Goal: Task Accomplishment & Management: Complete application form

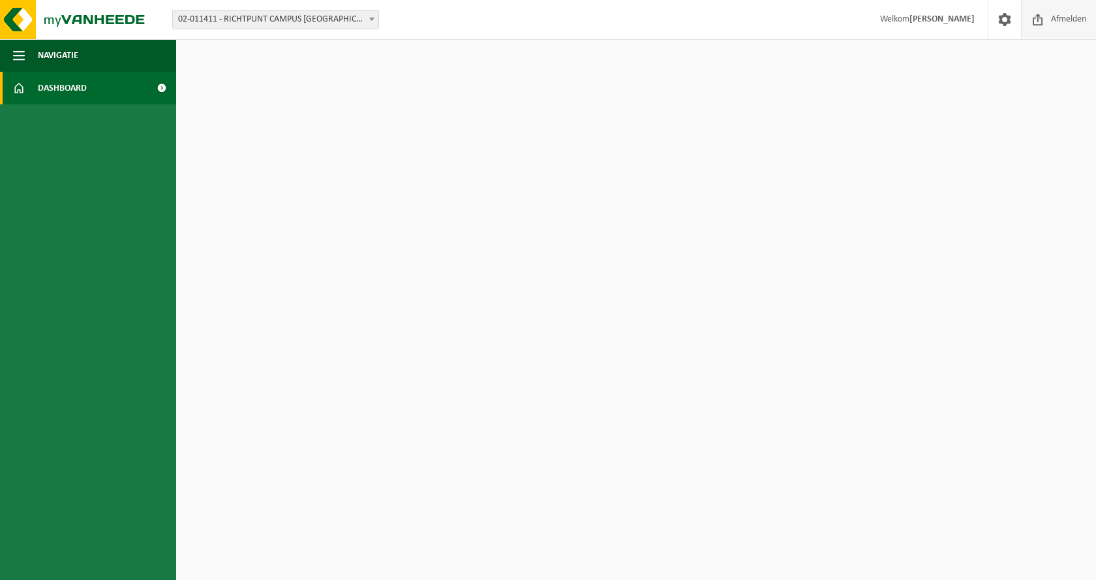
click at [1051, 16] on span "Afmelden" at bounding box center [1069, 19] width 42 height 38
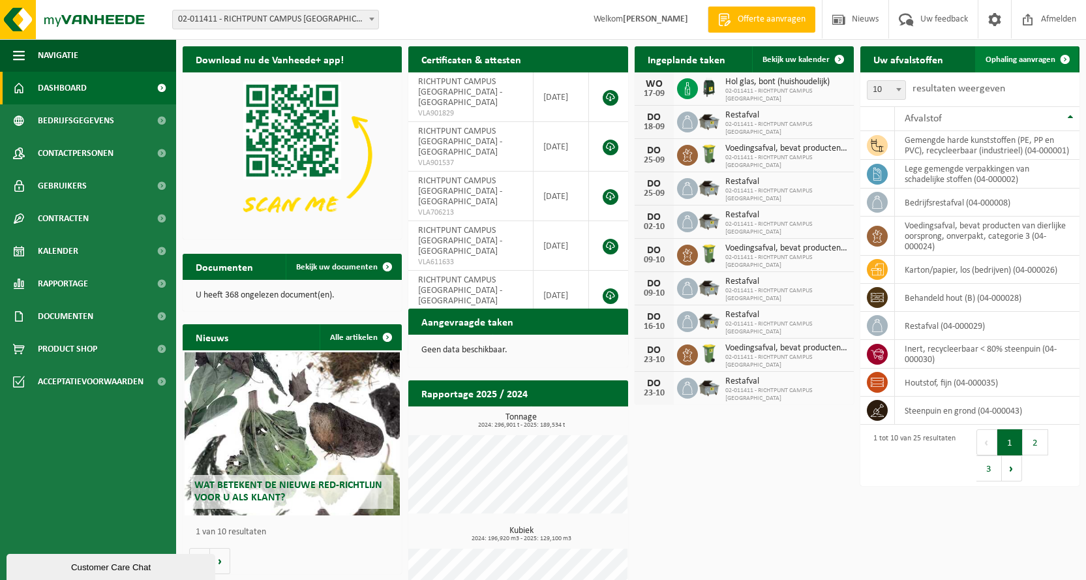
click at [1020, 61] on span "Ophaling aanvragen" at bounding box center [1021, 59] width 70 height 8
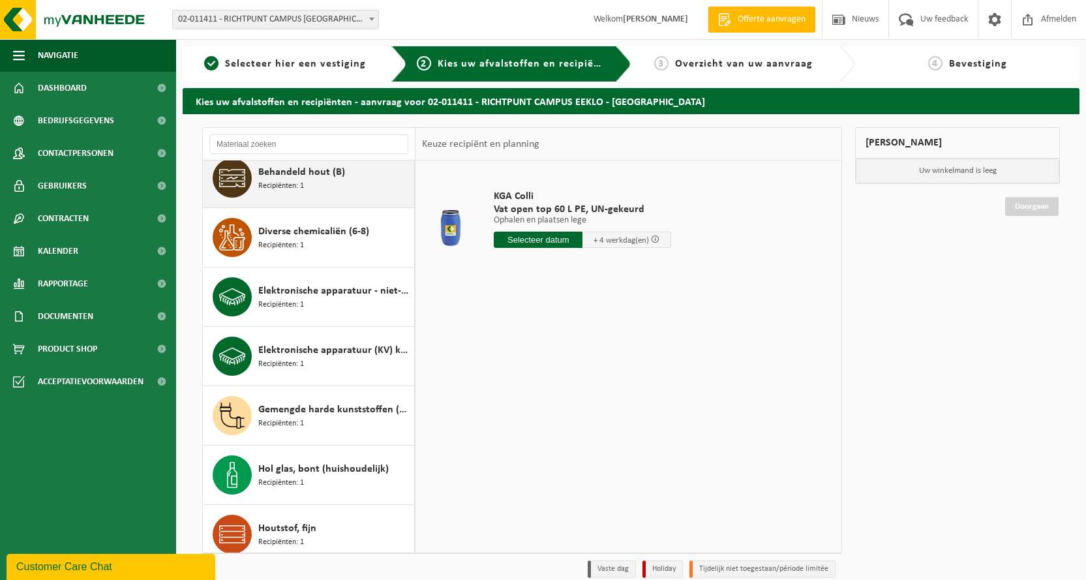
scroll to position [196, 0]
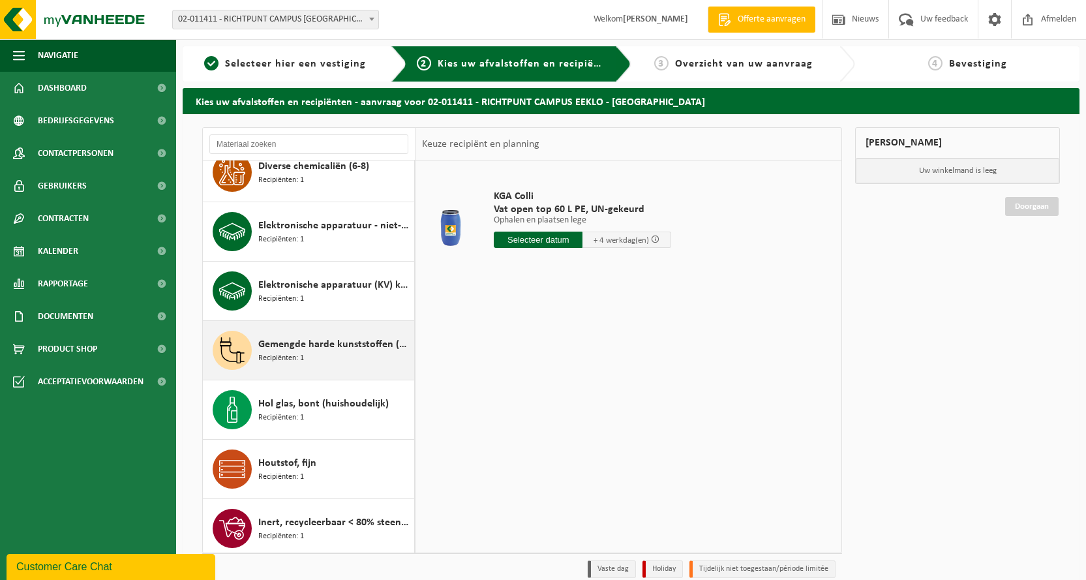
click at [300, 350] on span "Gemengde harde kunststoffen (PE, PP en PVC), recycleerbaar (industrieel)" at bounding box center [334, 345] width 153 height 16
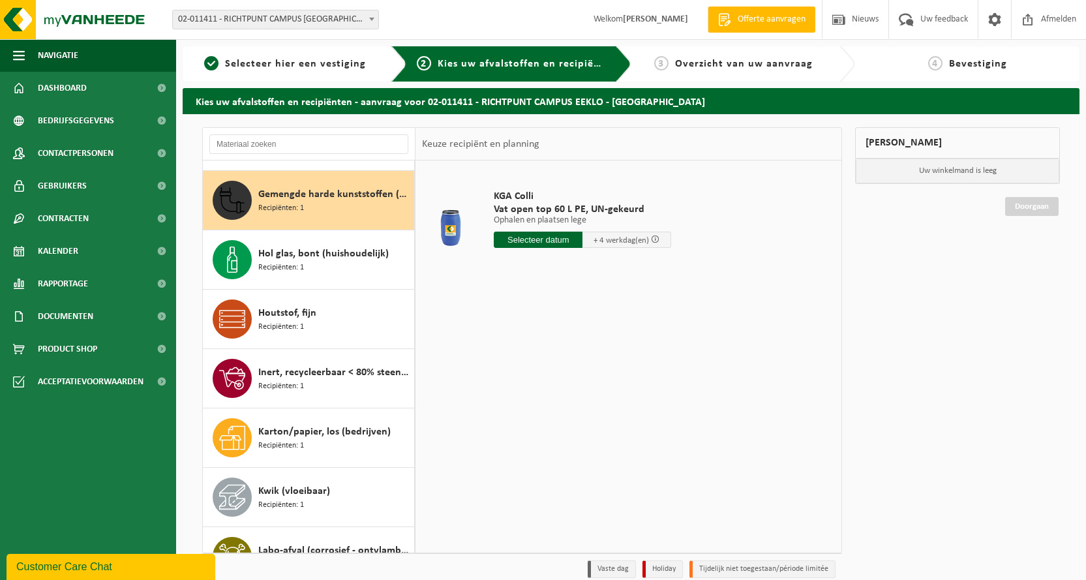
scroll to position [356, 0]
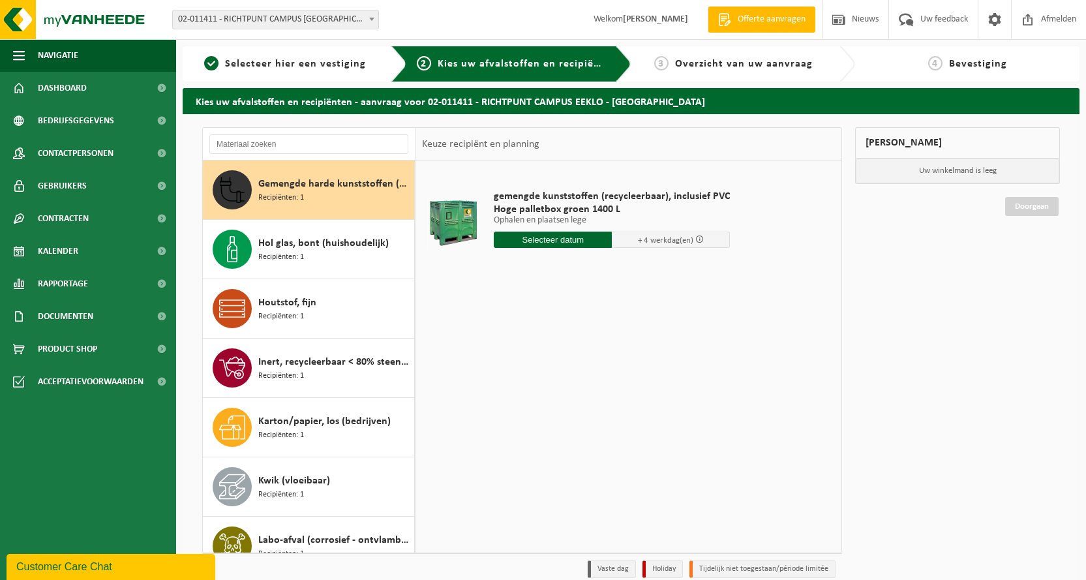
click at [559, 241] on input "text" at bounding box center [553, 240] width 118 height 16
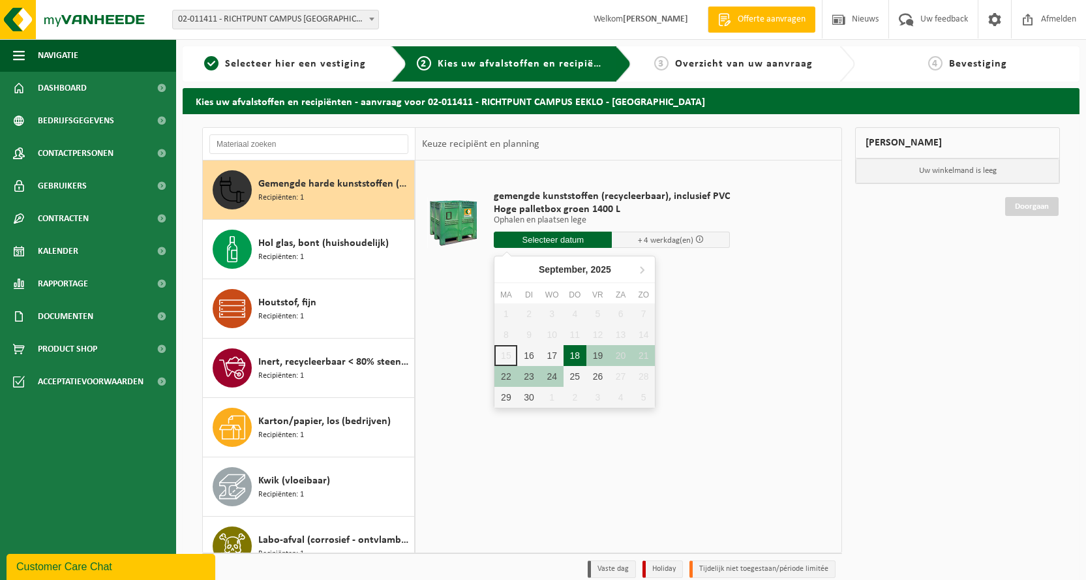
click at [576, 353] on div "18" at bounding box center [575, 355] width 23 height 21
type input "Van 2025-09-18"
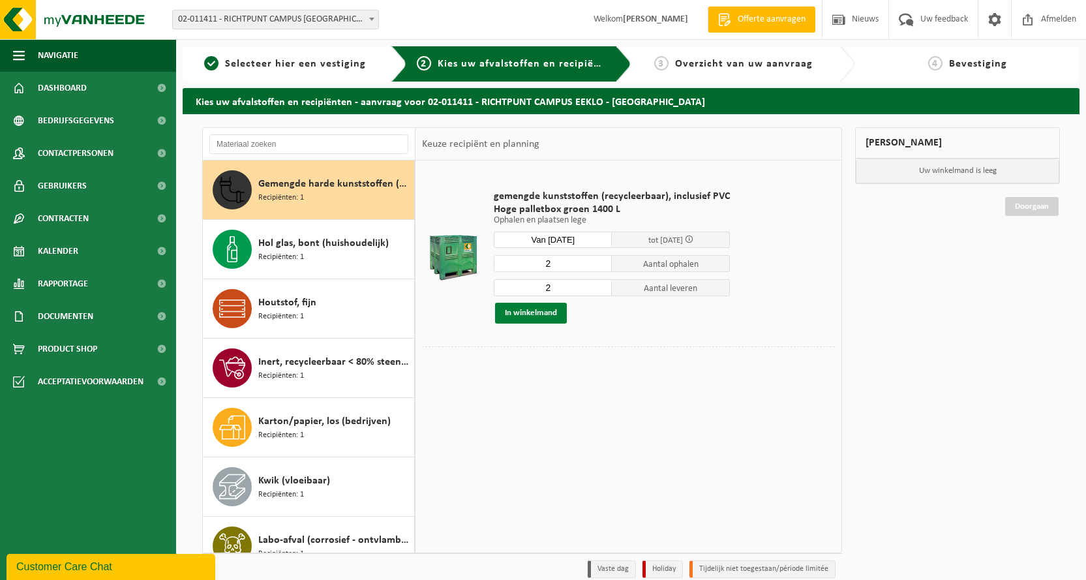
click at [542, 312] on button "In winkelmand" at bounding box center [531, 313] width 72 height 21
click at [542, 311] on button "In winkelmand" at bounding box center [531, 313] width 72 height 21
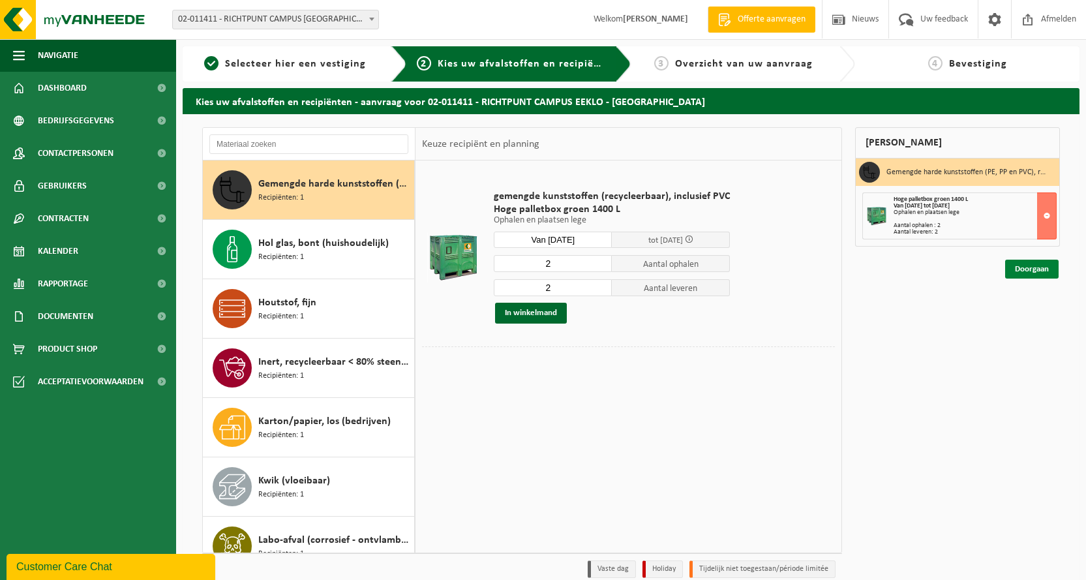
click at [1033, 271] on link "Doorgaan" at bounding box center [1032, 269] width 54 height 19
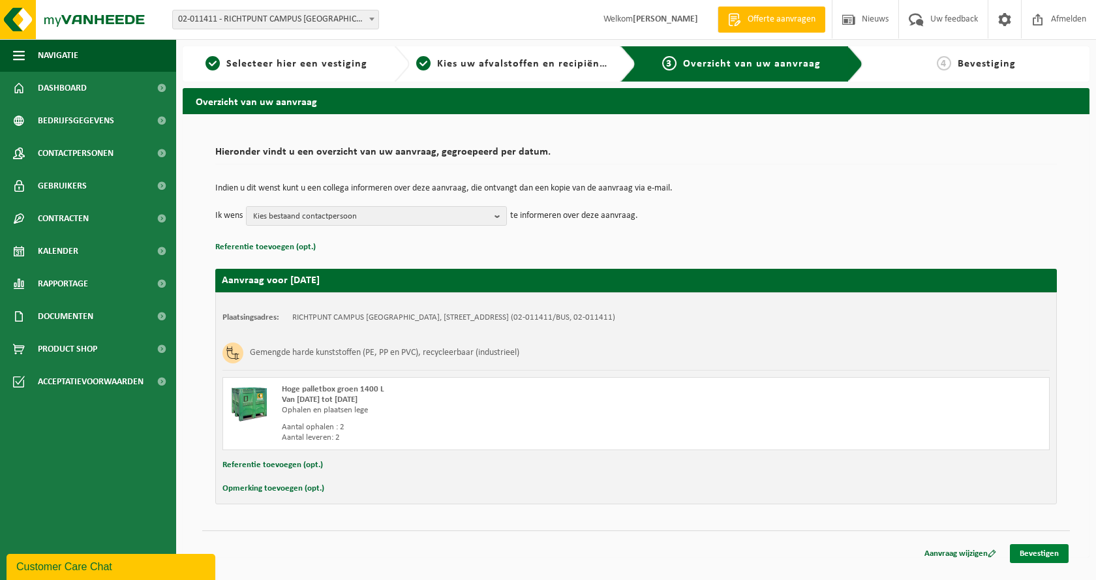
click at [1050, 549] on link "Bevestigen" at bounding box center [1039, 553] width 59 height 19
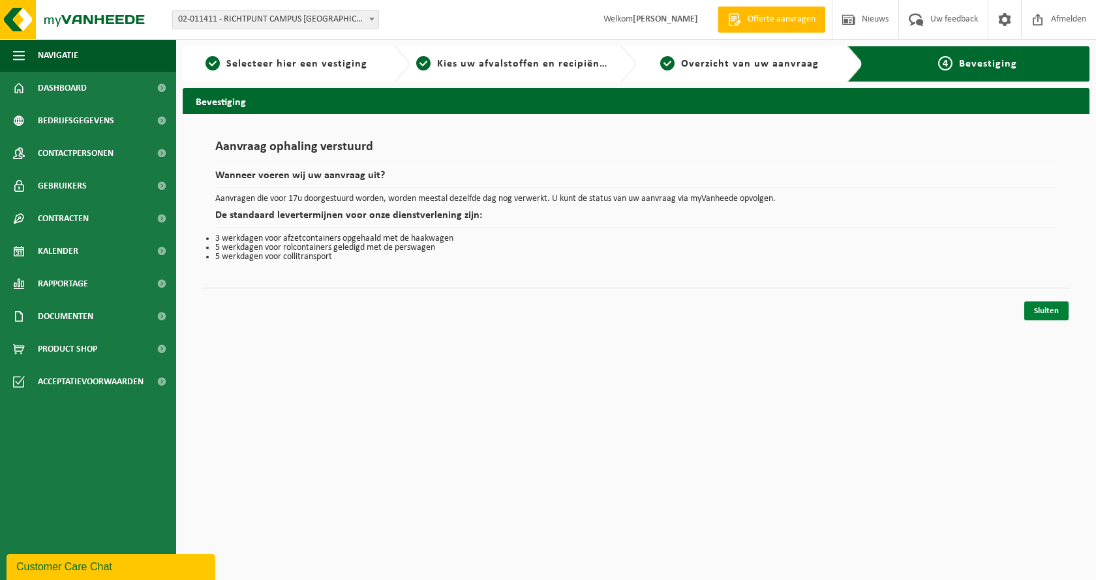
click at [1054, 311] on link "Sluiten" at bounding box center [1046, 310] width 44 height 19
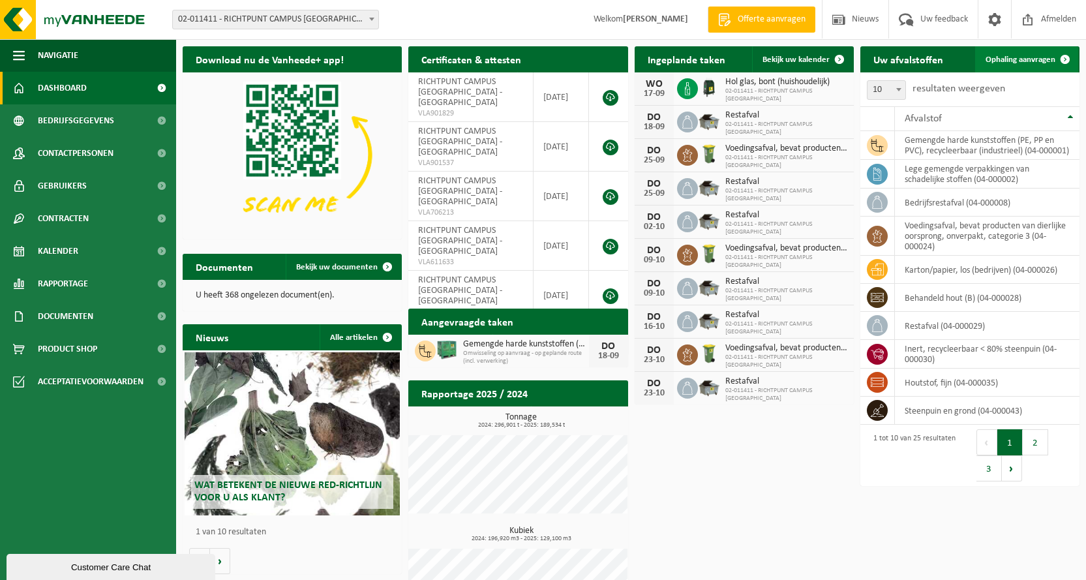
click at [1032, 59] on span "Ophaling aanvragen" at bounding box center [1021, 59] width 70 height 8
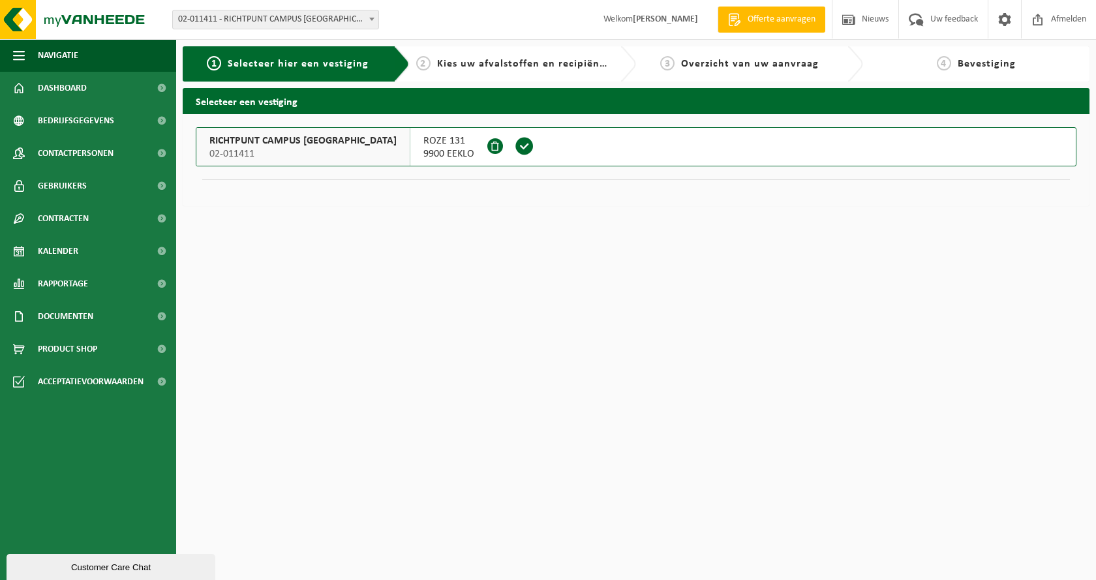
click at [293, 145] on span "RICHTPUNT CAMPUS [GEOGRAPHIC_DATA]" at bounding box center [302, 140] width 187 height 13
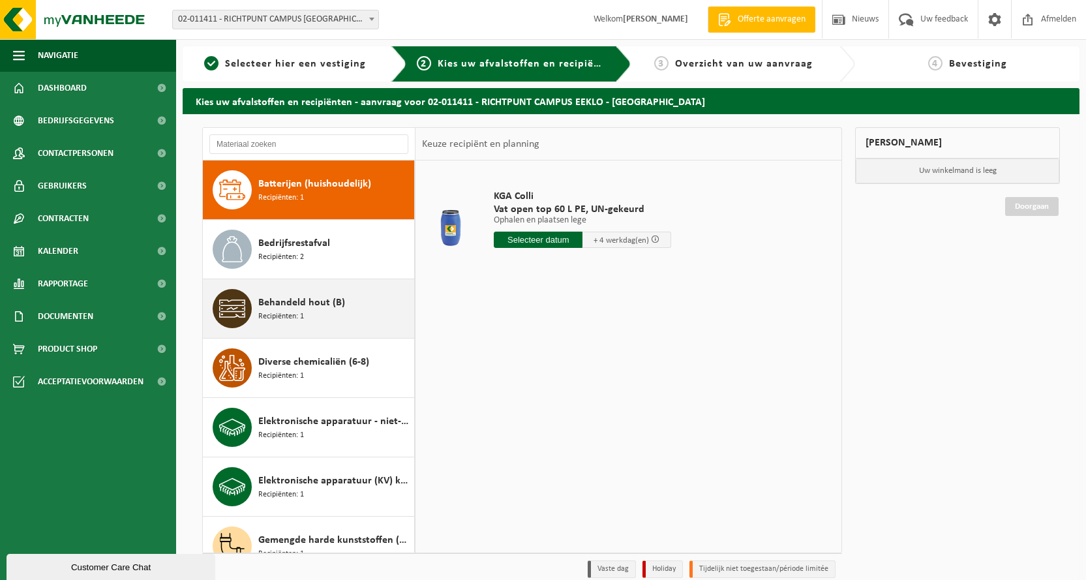
scroll to position [65, 0]
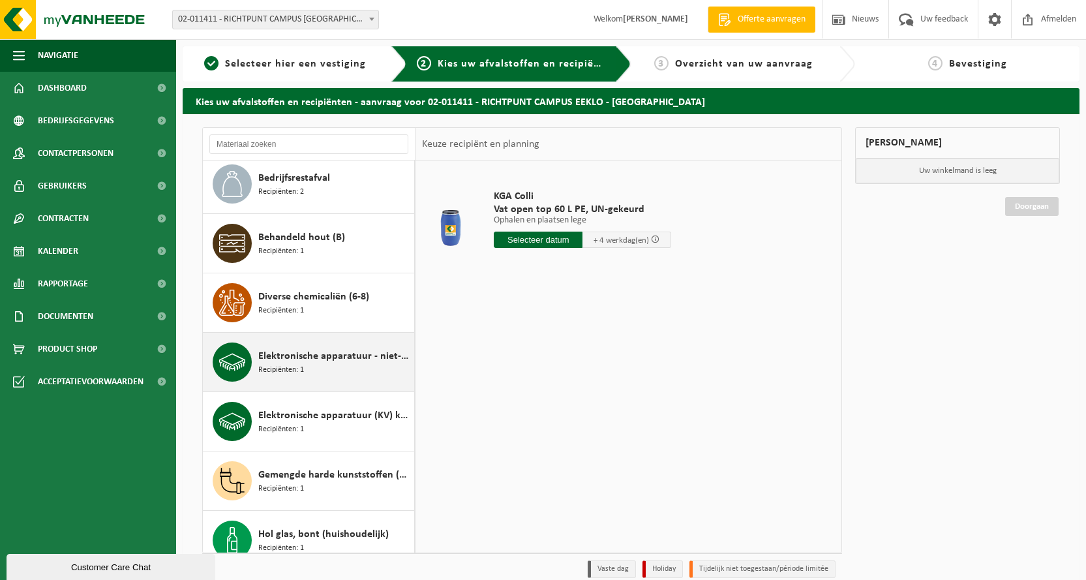
click at [296, 362] on span "Elektronische apparatuur - niet-beeldbuishoudend (OVE) en beeldbuishoudend (TVM)" at bounding box center [334, 356] width 153 height 16
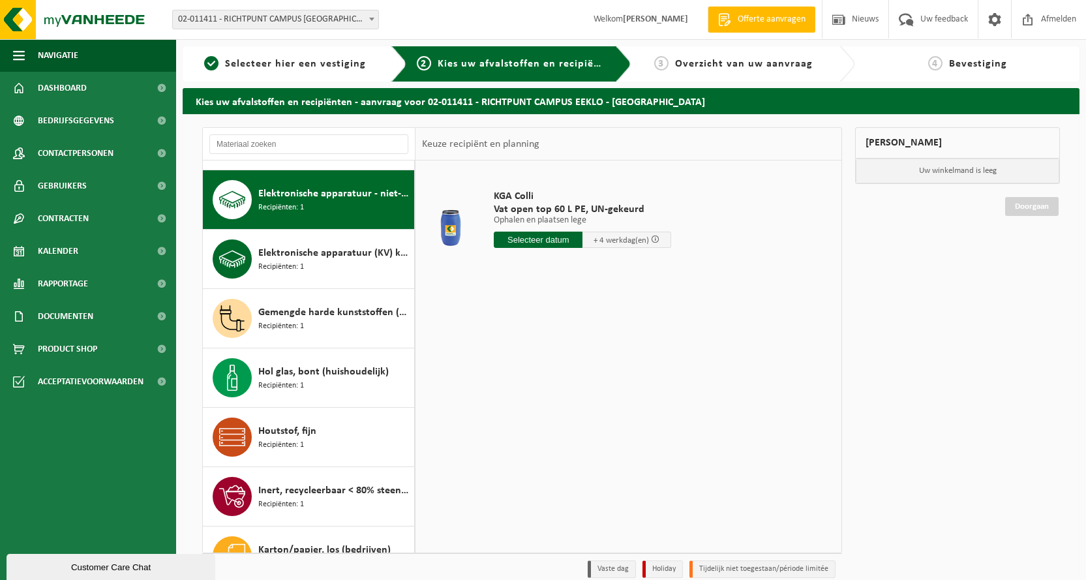
scroll to position [237, 0]
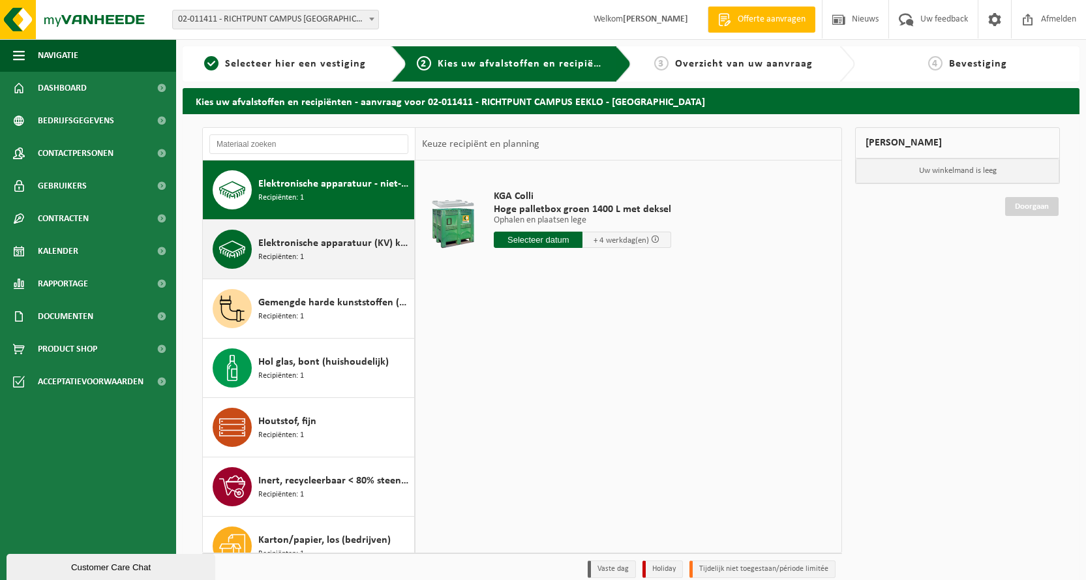
click at [281, 248] on span "Elektronische apparatuur (KV) koelvries (huishoudelijk)" at bounding box center [334, 244] width 153 height 16
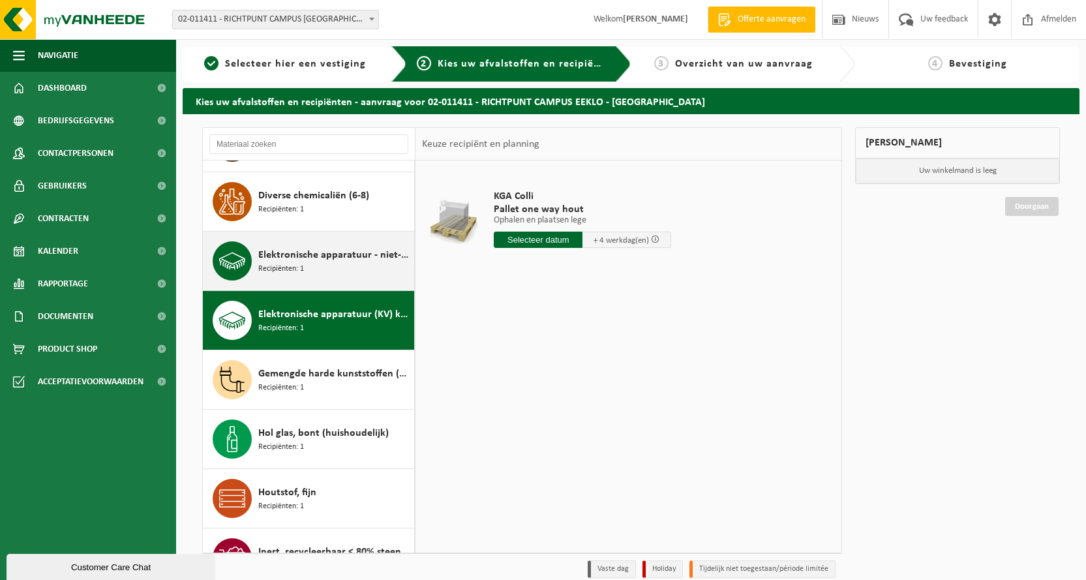
click at [284, 252] on span "Elektronische apparatuur - niet-beeldbuishoudend (OVE) en beeldbuishoudend (TVM)" at bounding box center [334, 255] width 153 height 16
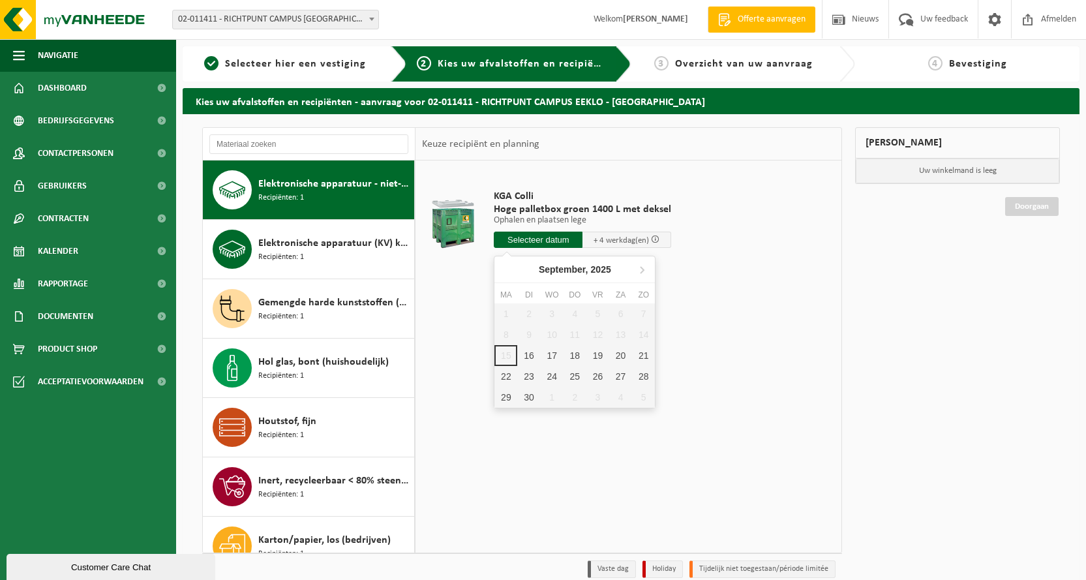
click at [519, 237] on input "text" at bounding box center [538, 240] width 89 height 16
click at [573, 353] on div "18" at bounding box center [575, 355] width 23 height 21
type input "Van 2025-09-18"
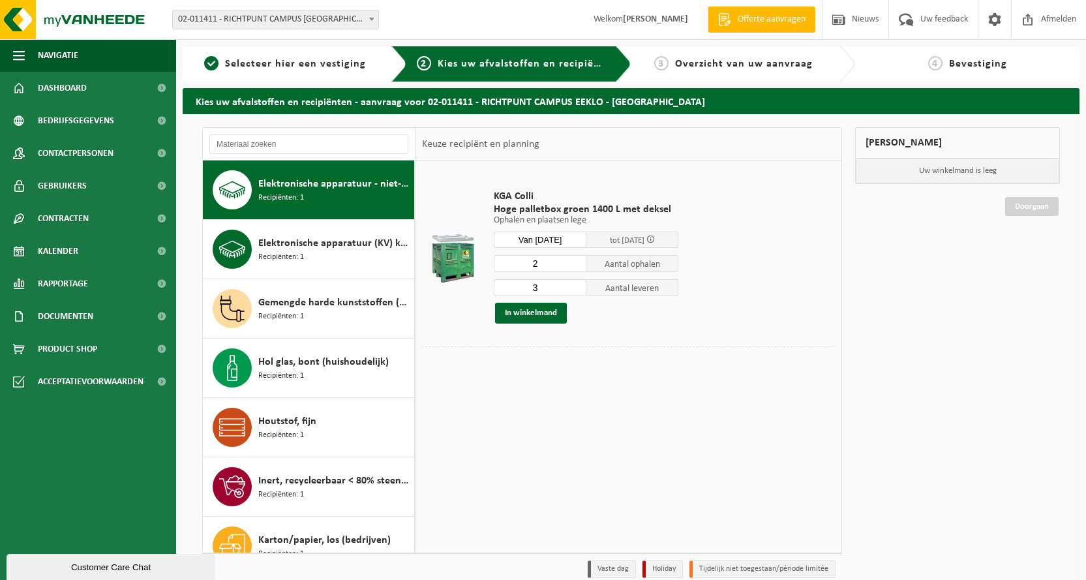
click at [577, 266] on input "2" at bounding box center [540, 263] width 93 height 17
type input "1"
click at [577, 266] on input "1" at bounding box center [540, 263] width 93 height 17
click at [576, 293] on input "3" at bounding box center [540, 287] width 93 height 17
click at [576, 291] on input "2" at bounding box center [540, 287] width 93 height 17
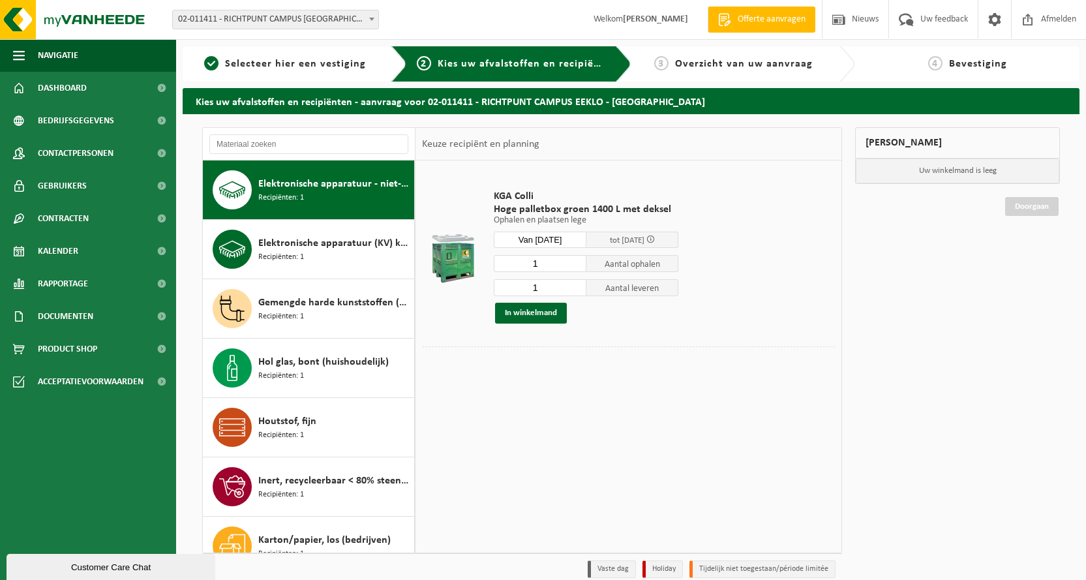
type input "1"
click at [576, 291] on input "1" at bounding box center [540, 287] width 93 height 17
click at [533, 311] on button "In winkelmand" at bounding box center [531, 313] width 72 height 21
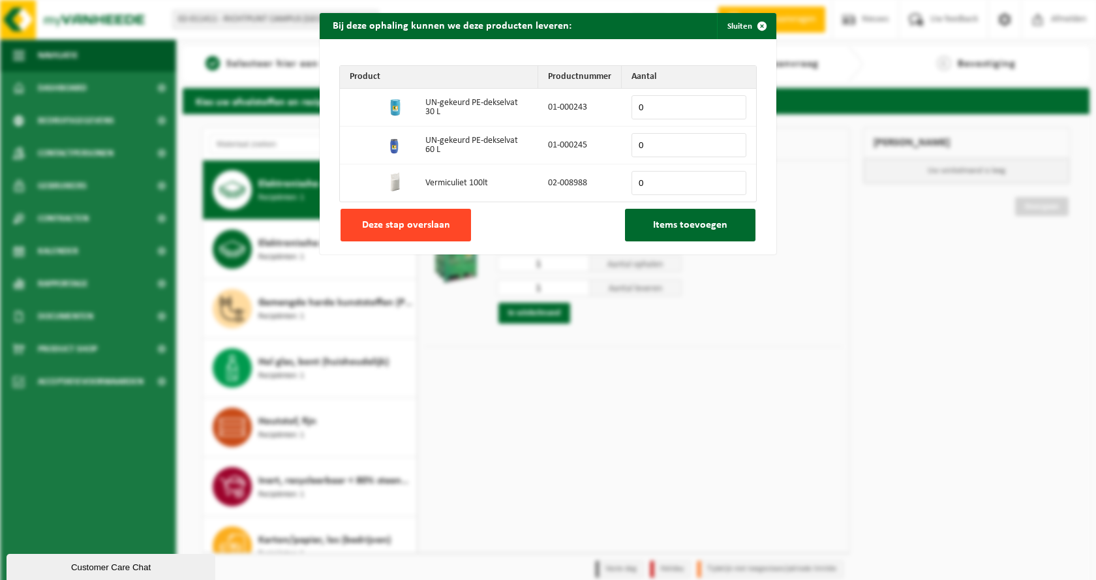
click at [395, 220] on span "Deze stap overslaan" at bounding box center [406, 225] width 88 height 10
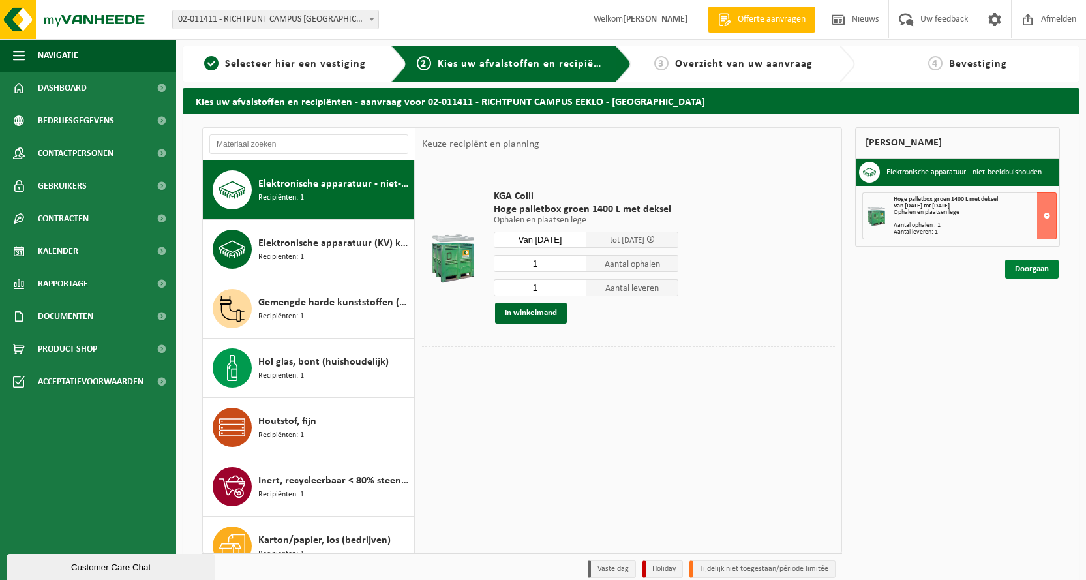
click at [1033, 266] on link "Doorgaan" at bounding box center [1032, 269] width 54 height 19
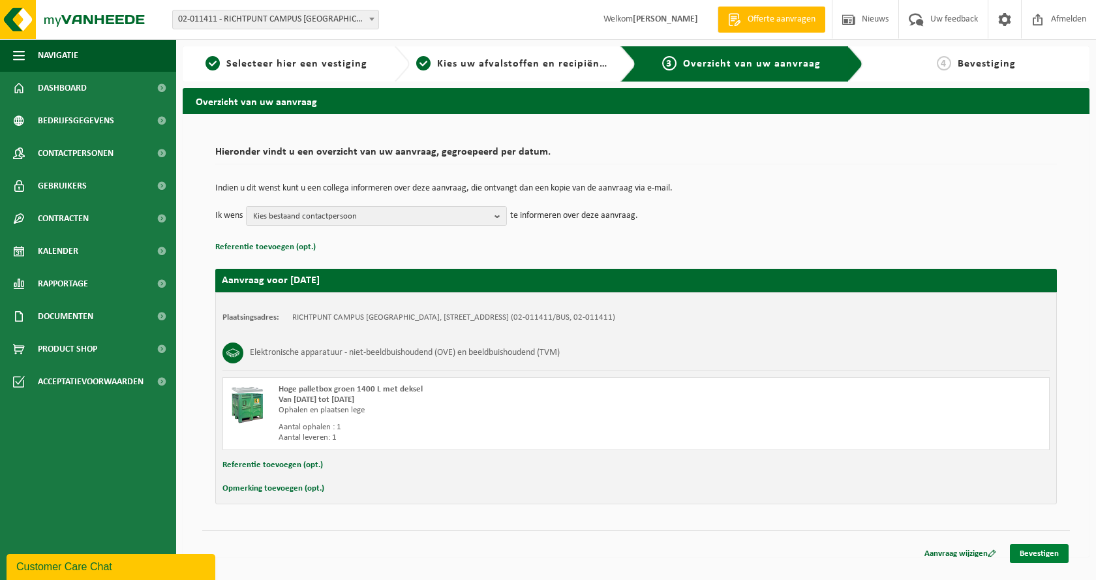
click at [1046, 551] on link "Bevestigen" at bounding box center [1039, 553] width 59 height 19
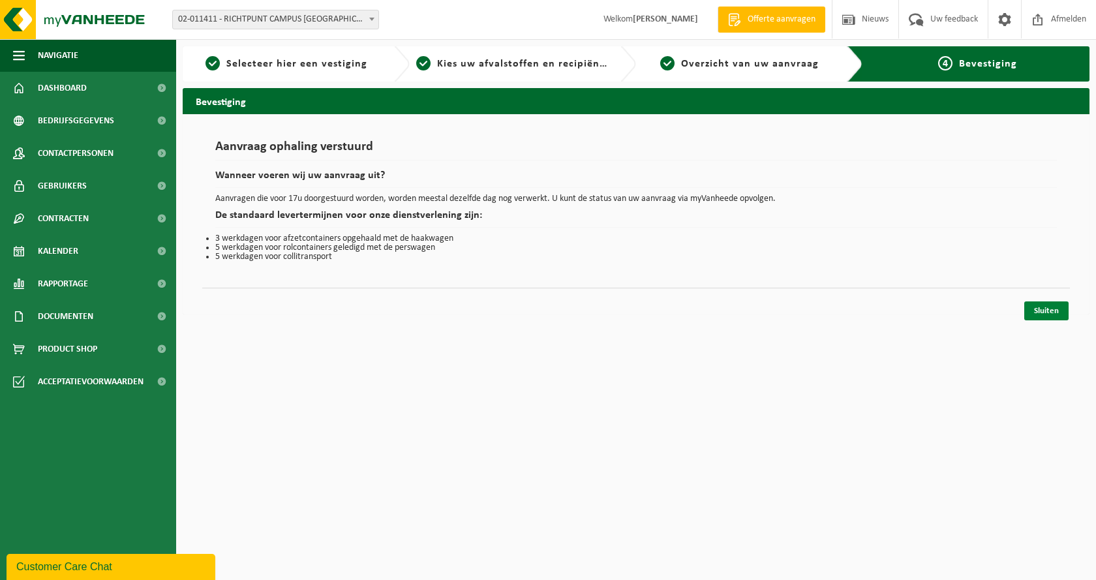
click at [1044, 309] on link "Sluiten" at bounding box center [1046, 310] width 44 height 19
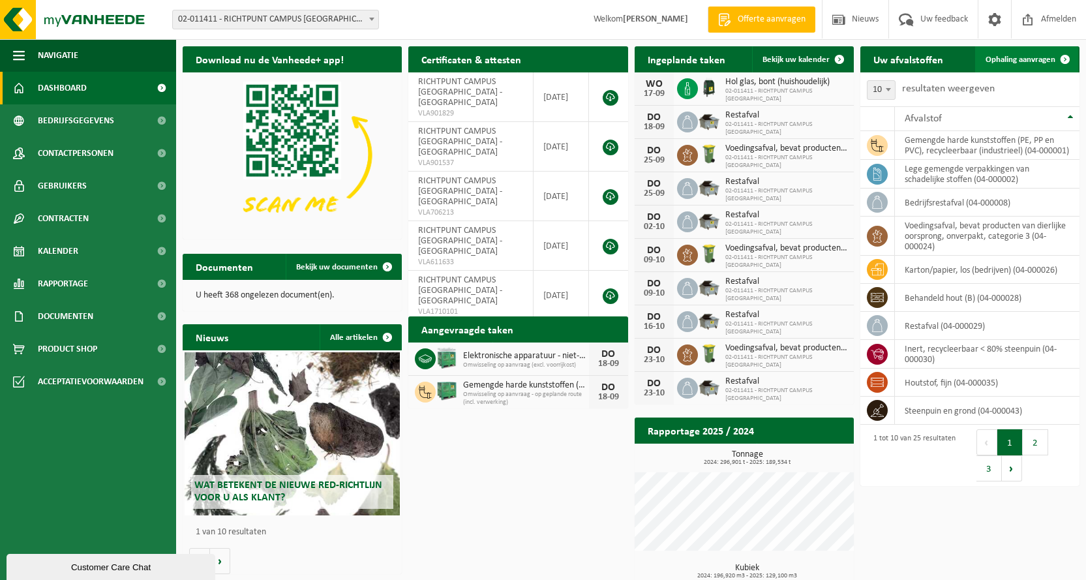
click at [1015, 56] on span "Ophaling aanvragen" at bounding box center [1021, 59] width 70 height 8
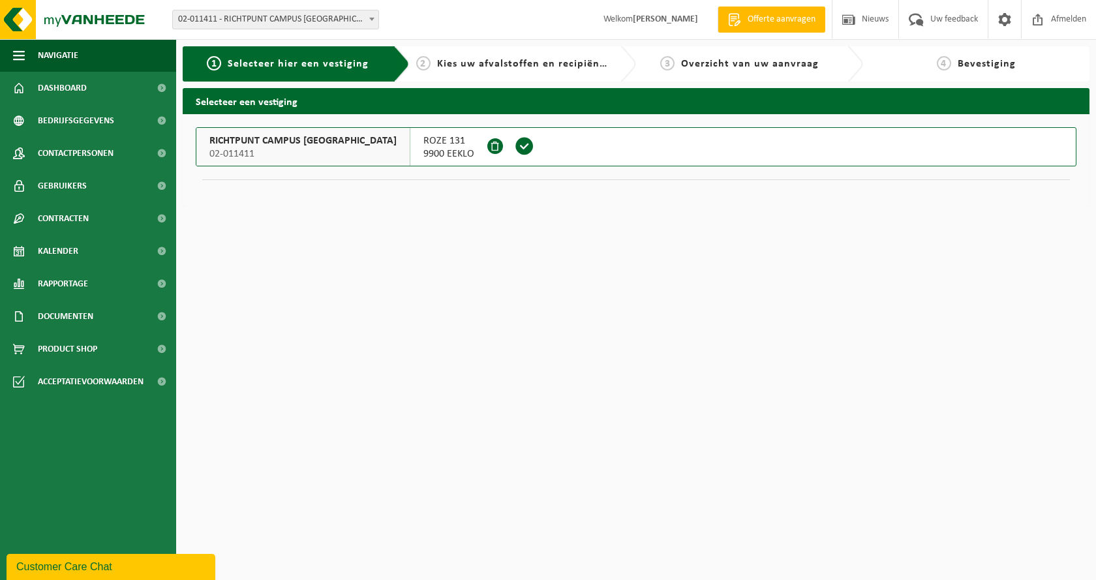
click at [423, 146] on span "ROZE 131" at bounding box center [448, 140] width 51 height 13
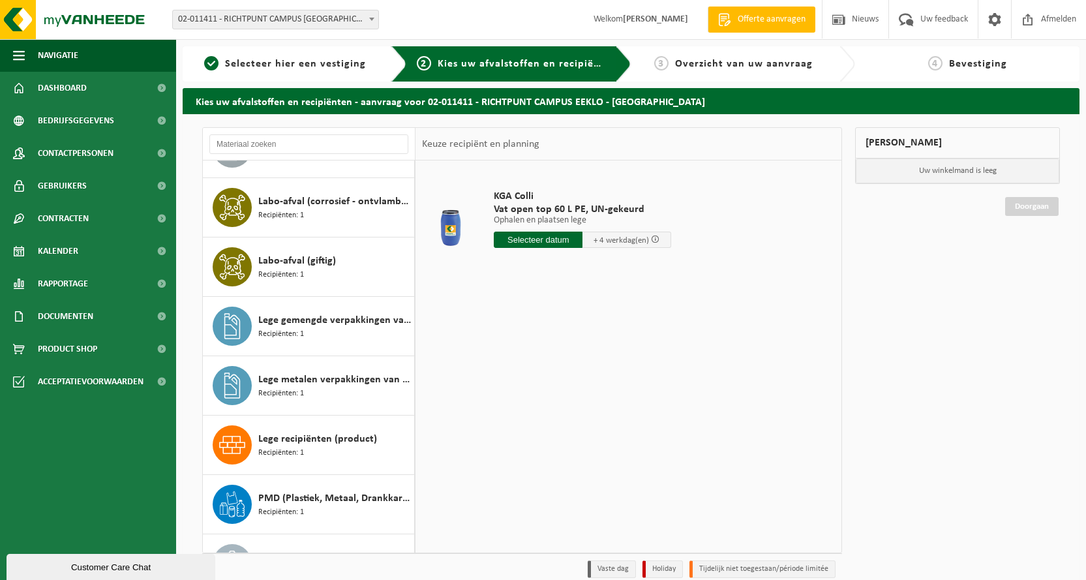
scroll to position [718, 0]
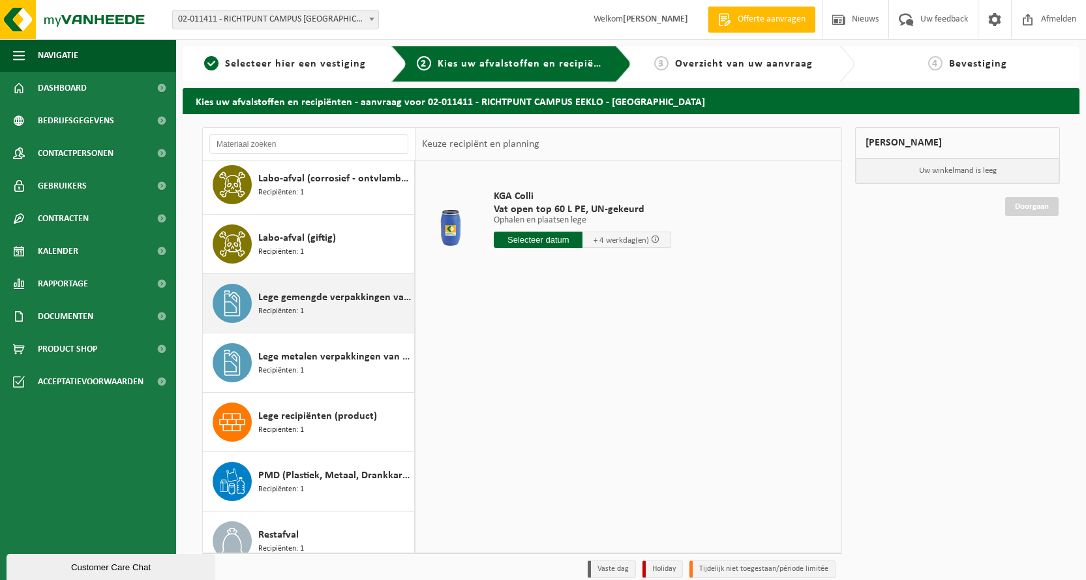
click at [286, 296] on span "Lege gemengde verpakkingen van schadelijke stoffen" at bounding box center [334, 298] width 153 height 16
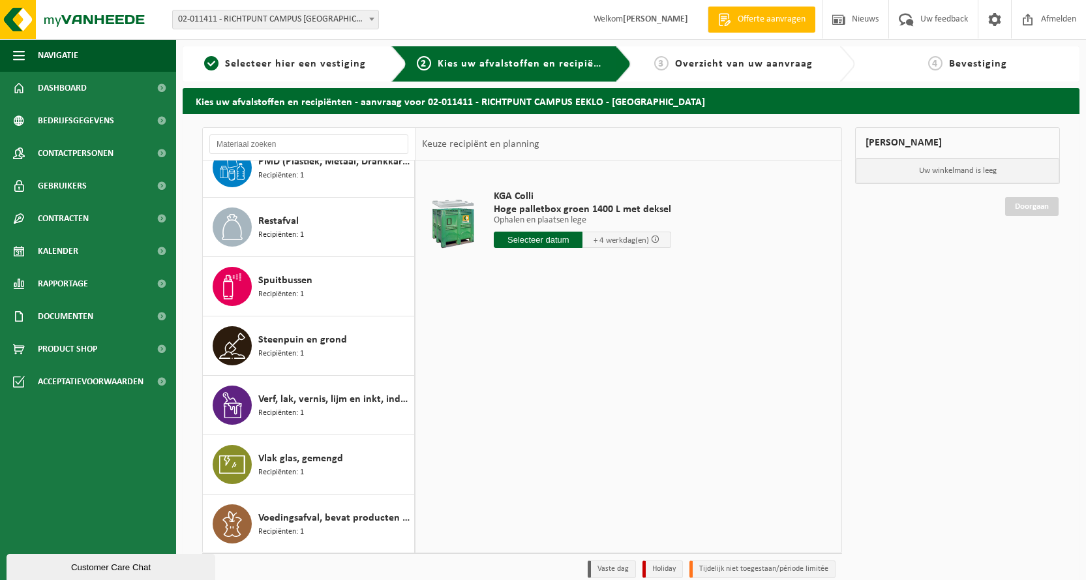
scroll to position [1032, 0]
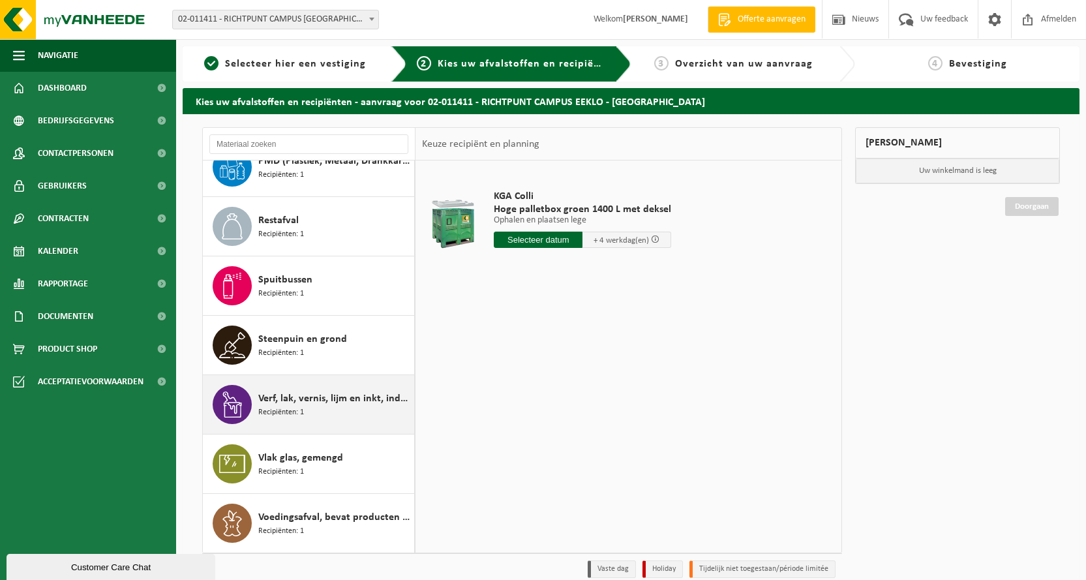
click at [305, 392] on span "Verf, lak, vernis, lijm en inkt, industrieel in kleinverpakking" at bounding box center [334, 399] width 153 height 16
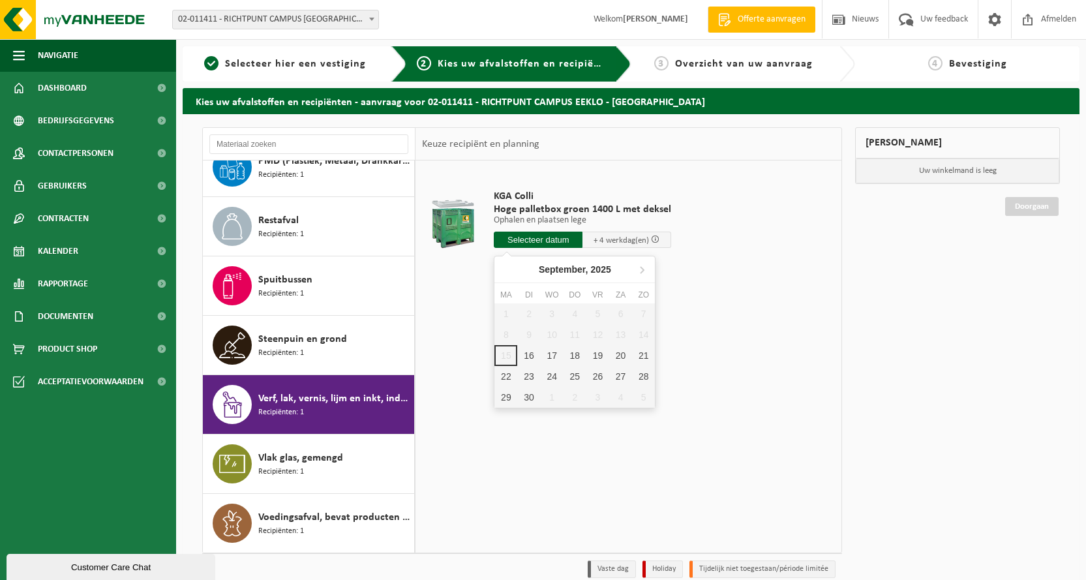
click at [552, 241] on input "text" at bounding box center [538, 240] width 89 height 16
click at [577, 350] on div "18" at bounding box center [575, 355] width 23 height 21
type input "Van 2025-09-18"
click at [577, 350] on div "18" at bounding box center [575, 355] width 23 height 21
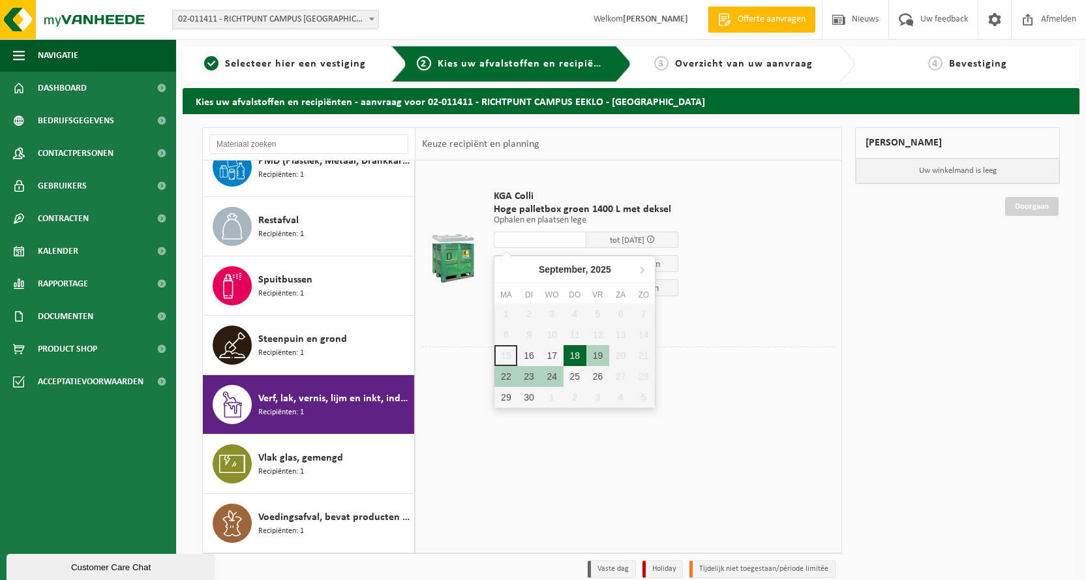
click at [579, 356] on div "18" at bounding box center [575, 355] width 23 height 21
type input "Van 2025-09-18"
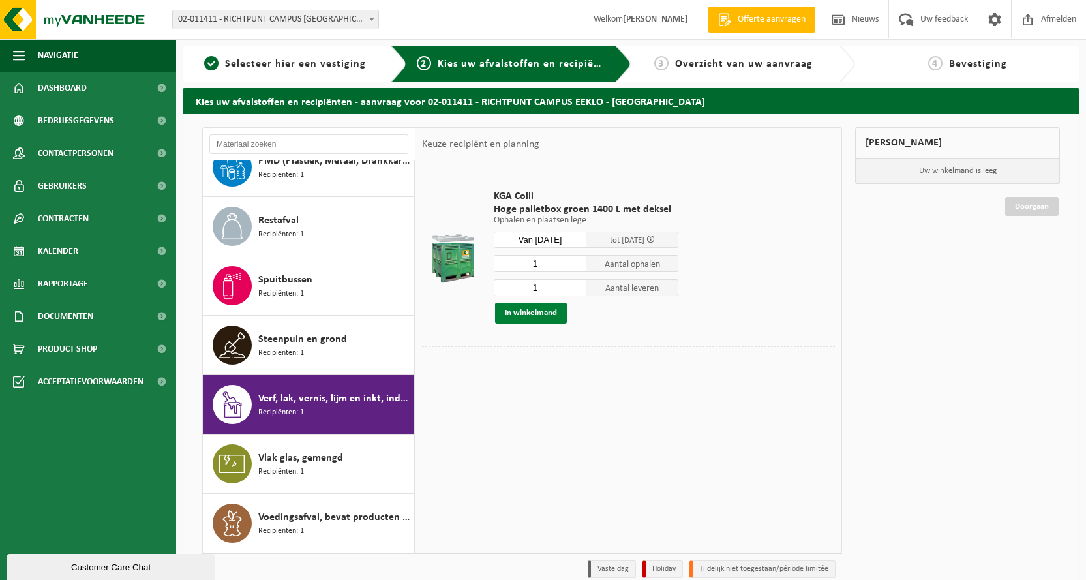
click at [537, 313] on button "In winkelmand" at bounding box center [531, 313] width 72 height 21
click at [537, 313] on body "Vestiging: 02-011411 - RICHTPUNT CAMPUS EEKLO - EEKLO 02-011411 - RICHTPUNT CAM…" at bounding box center [543, 318] width 1086 height 637
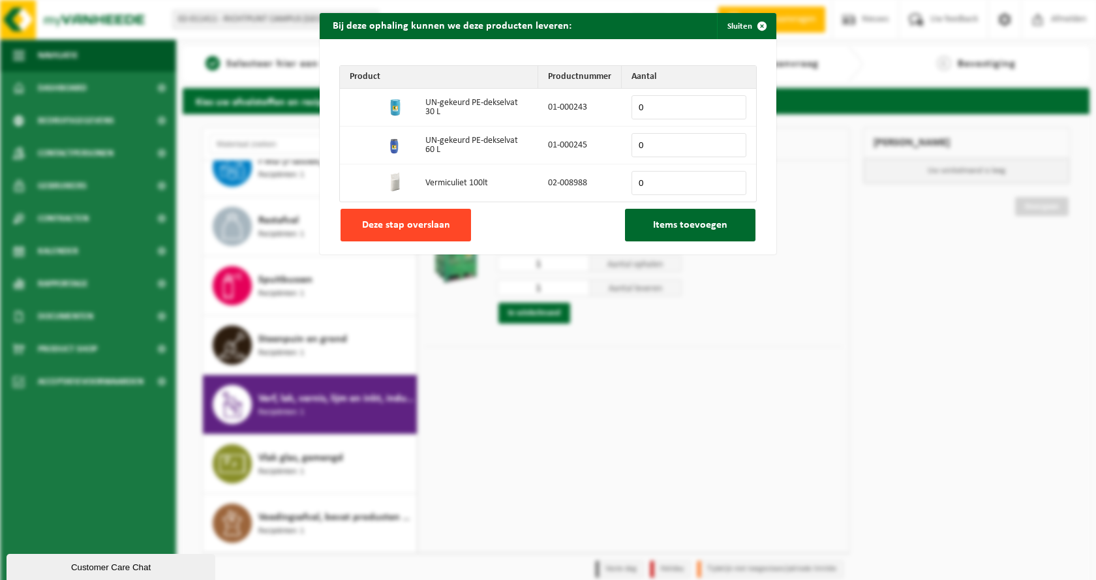
click at [422, 228] on span "Deze stap overslaan" at bounding box center [406, 225] width 88 height 10
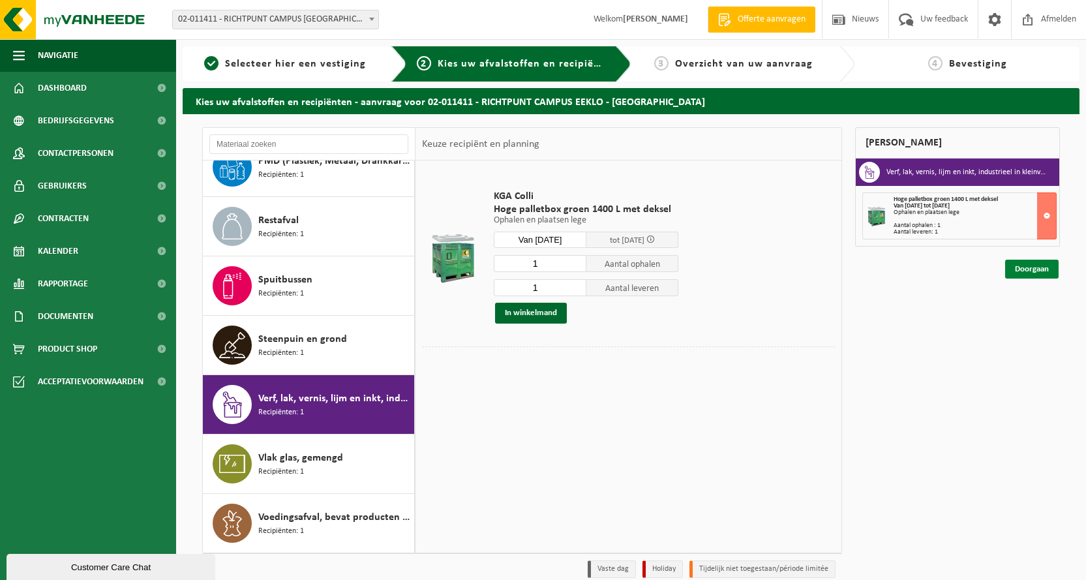
click at [1022, 269] on link "Doorgaan" at bounding box center [1032, 269] width 54 height 19
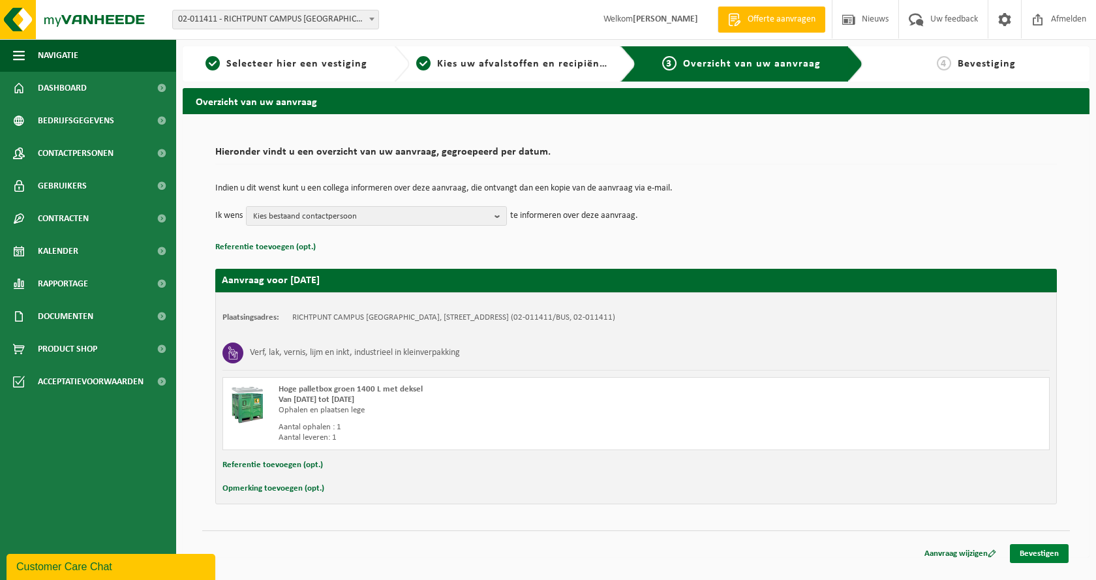
click at [1025, 551] on link "Bevestigen" at bounding box center [1039, 553] width 59 height 19
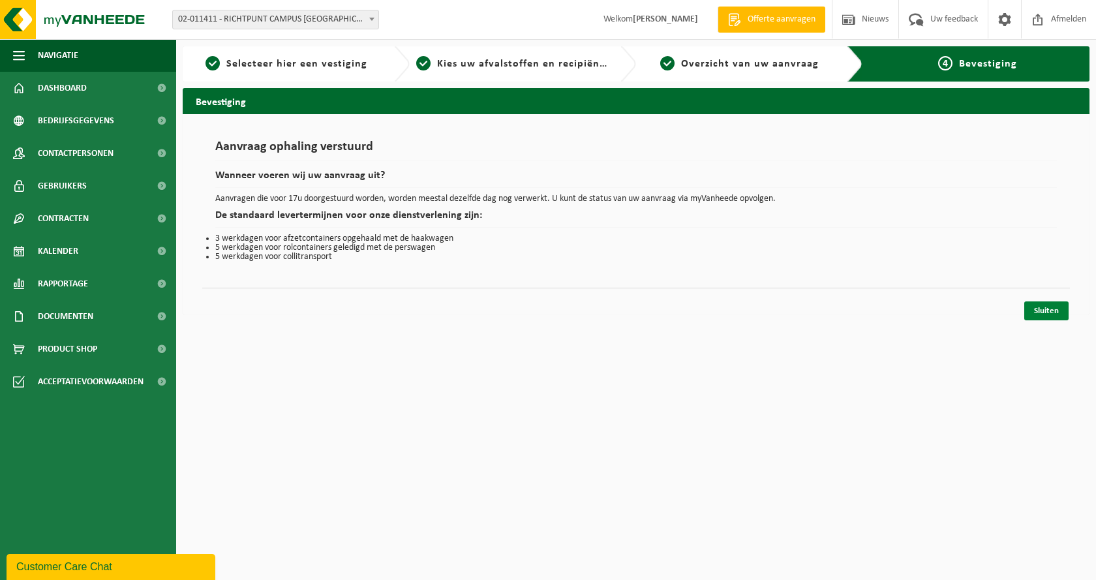
click at [1047, 309] on link "Sluiten" at bounding box center [1046, 310] width 44 height 19
